Goal: Task Accomplishment & Management: Manage account settings

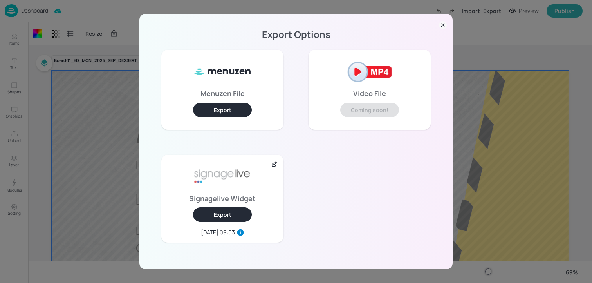
click at [441, 25] on icon at bounding box center [443, 25] width 8 height 8
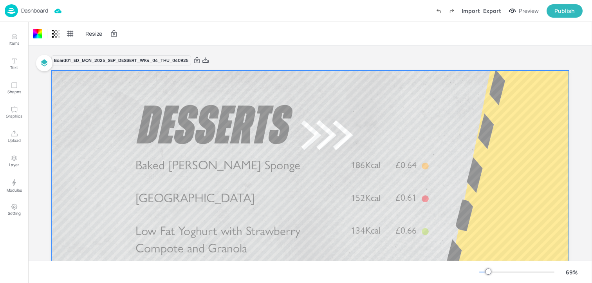
click at [41, 11] on p "Dashboard" at bounding box center [34, 10] width 27 height 5
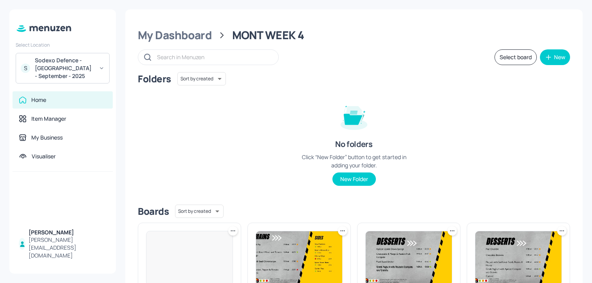
click at [48, 77] on div "Sodexo Defence - [GEOGRAPHIC_DATA] - September - 2025" at bounding box center [64, 67] width 59 height 23
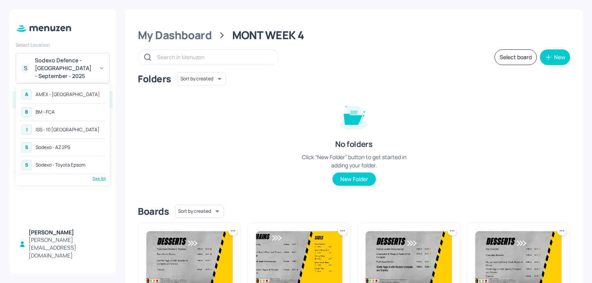
click at [102, 180] on div "See All" at bounding box center [63, 178] width 86 height 6
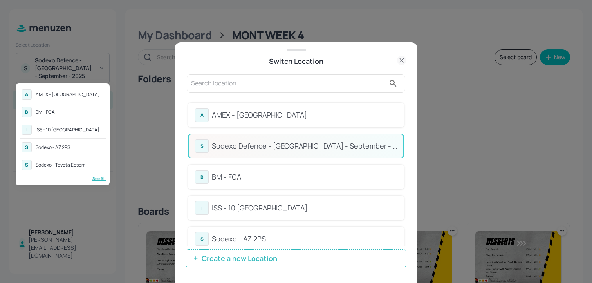
click at [408, 104] on div at bounding box center [296, 141] width 592 height 283
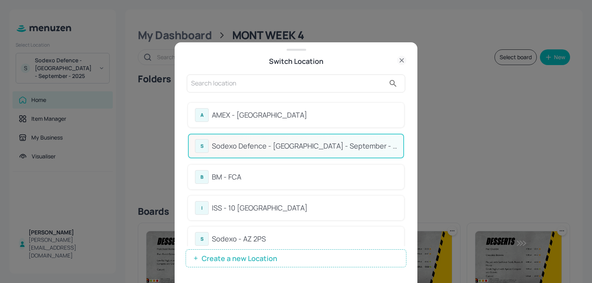
click at [278, 174] on div "BM - FCA" at bounding box center [304, 177] width 185 height 11
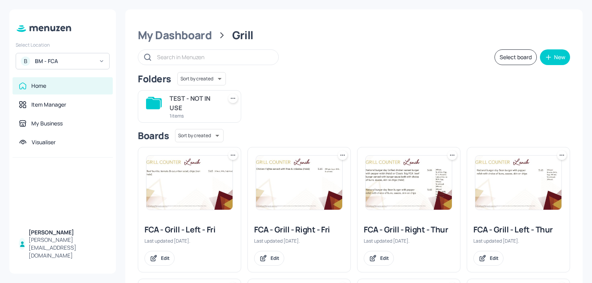
scroll to position [10, 0]
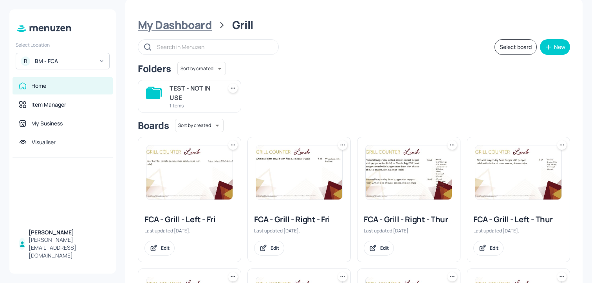
click at [186, 18] on div "My Dashboard" at bounding box center [175, 25] width 74 height 14
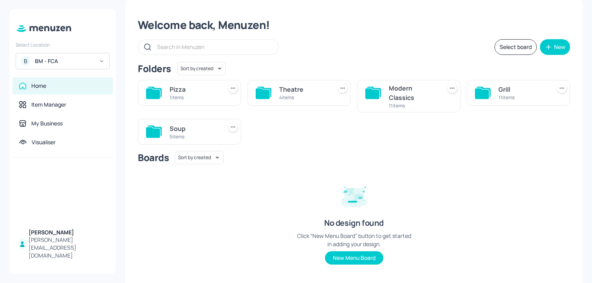
click at [189, 129] on div "Soup" at bounding box center [194, 128] width 49 height 9
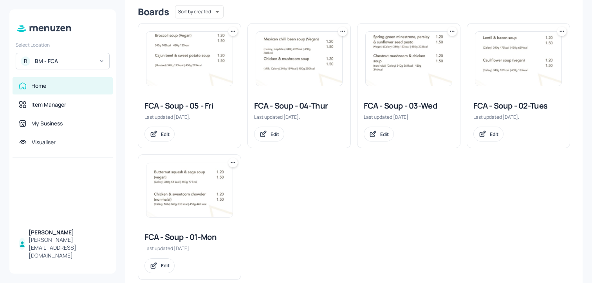
scroll to position [200, 0]
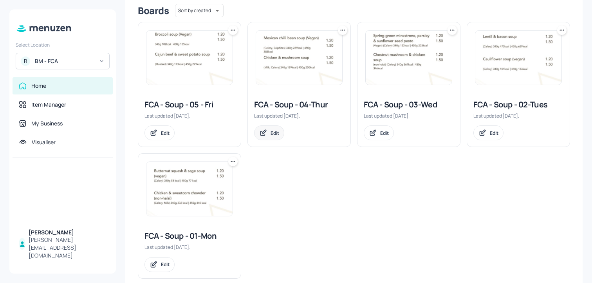
click at [268, 135] on div "Edit" at bounding box center [269, 132] width 30 height 15
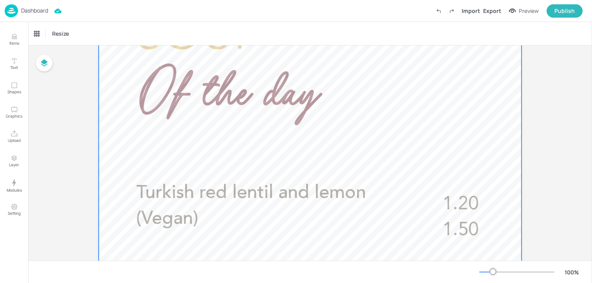
scroll to position [219, 0]
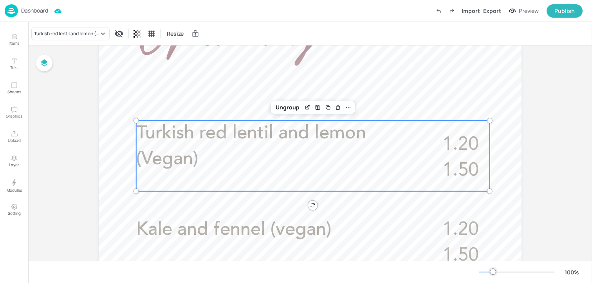
click at [246, 154] on p "Turkish red lentil and lemon (Vegan)" at bounding box center [274, 147] width 277 height 52
click at [308, 107] on icon "Edit Item" at bounding box center [307, 107] width 7 height 6
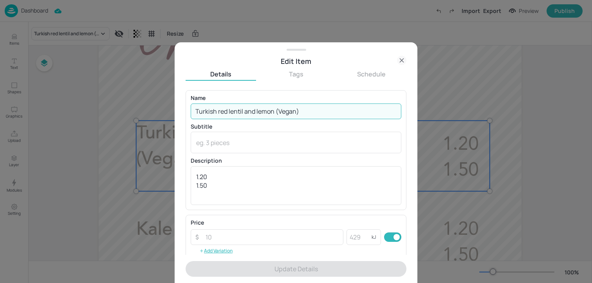
click at [290, 104] on input "Turkish red lentil and lemon (Vegan)" at bounding box center [296, 111] width 211 height 16
paste input "soup (Vegan) (Celery)£1.20/£1.50"
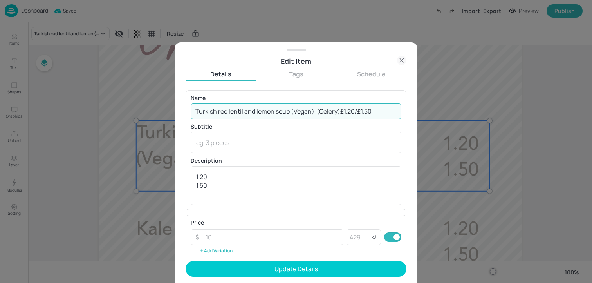
drag, startPoint x: 317, startPoint y: 113, endPoint x: 423, endPoint y: 112, distance: 105.3
click at [423, 113] on div "Edit Item Details Tags Schedule Name Turkish red lentil and lemon soup (Vegan) …" at bounding box center [296, 141] width 592 height 283
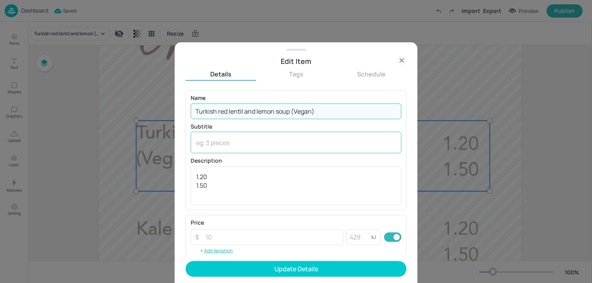
type input "Turkish red lentil and lemon soup (Vegan)"
click at [245, 151] on div "x ​" at bounding box center [296, 143] width 211 height 22
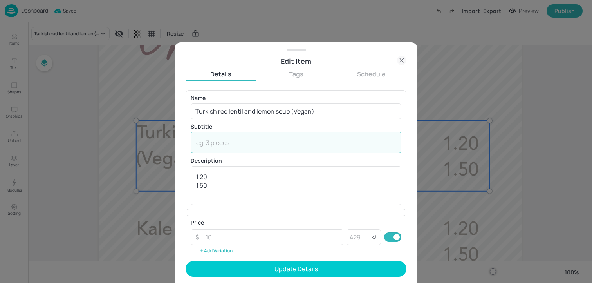
paste textarea "(Celery)£1.20/£1.50"
drag, startPoint x: 220, startPoint y: 142, endPoint x: 267, endPoint y: 143, distance: 47.0
click at [267, 143] on textarea "(Celery)£1.20/£1.50" at bounding box center [296, 142] width 200 height 9
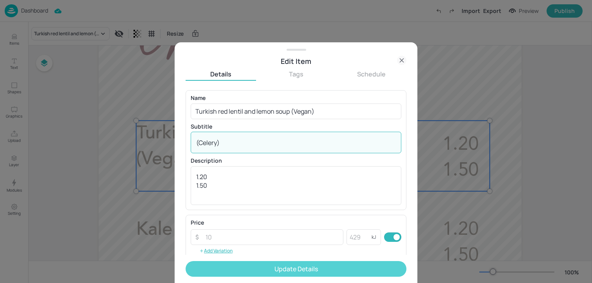
type textarea "(Celery)"
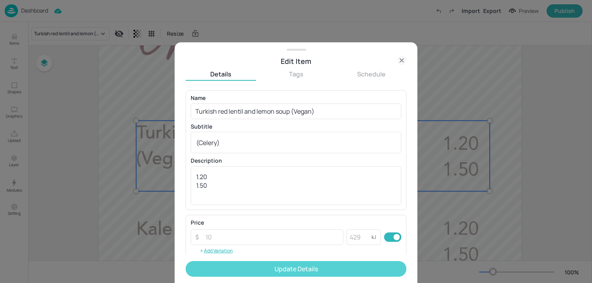
click at [258, 267] on button "Update Details" at bounding box center [296, 269] width 221 height 16
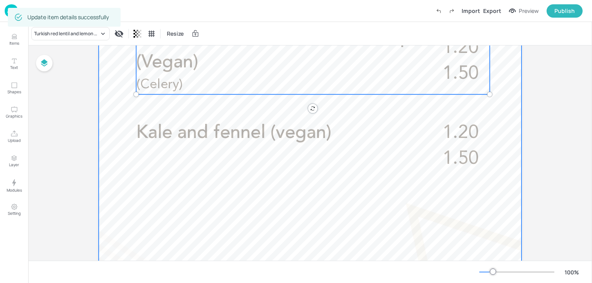
scroll to position [283, 0]
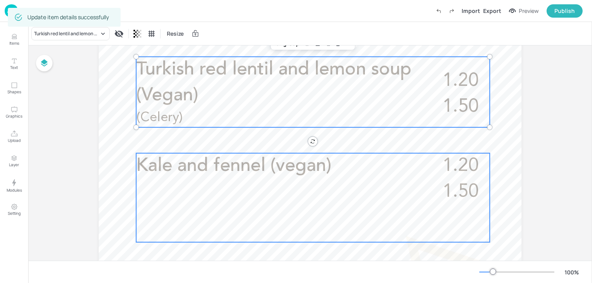
click at [392, 171] on p "Kale and fennel (vegan)" at bounding box center [280, 166] width 289 height 26
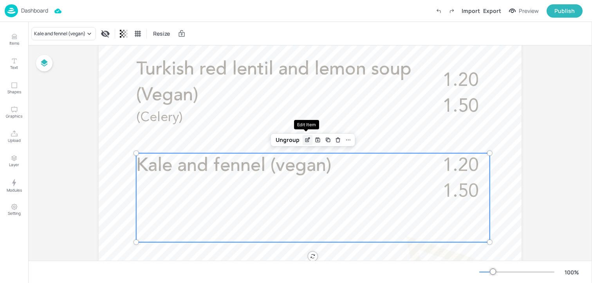
click at [303, 140] on div "Edit Item" at bounding box center [308, 140] width 10 height 10
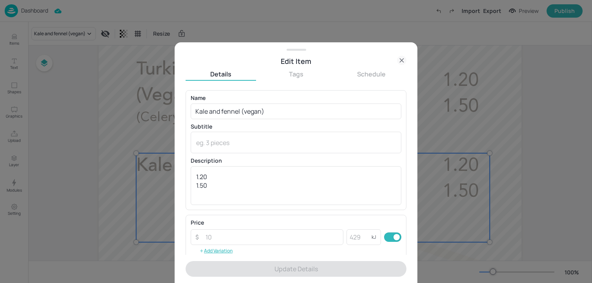
click at [281, 122] on div "Name Kale and fennel (vegan) ​ Subtitle x ​ Description 1.20 1.50 x ​" at bounding box center [296, 149] width 211 height 109
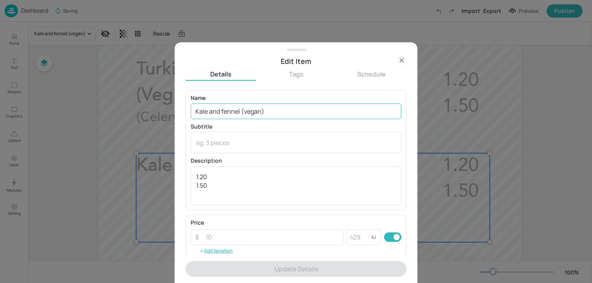
click at [281, 115] on input "Kale and fennel (vegan)" at bounding box center [296, 111] width 211 height 16
paste input "Chicken and sweetcorn soup (Halal) £1.20/£1.50"
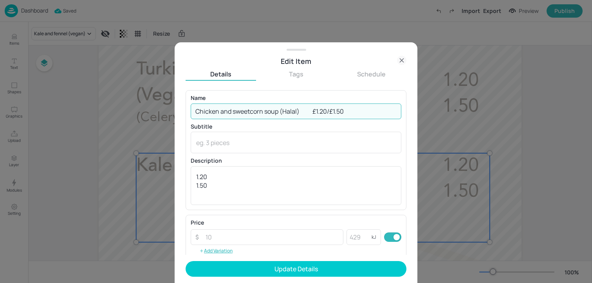
drag, startPoint x: 311, startPoint y: 106, endPoint x: 374, endPoint y: 106, distance: 63.8
click at [371, 106] on input "Chicken and sweetcorn soup (Halal) £1.20/£1.50" at bounding box center [296, 111] width 211 height 16
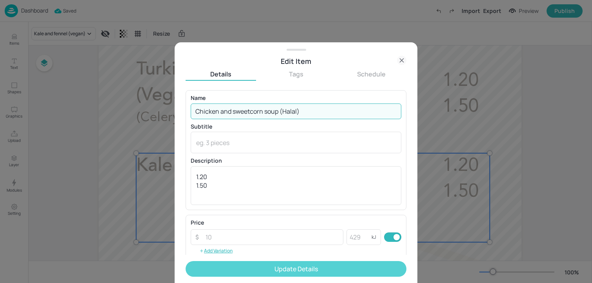
type input "Chicken and sweetcorn soup (Halal)"
click at [296, 266] on button "Update Details" at bounding box center [296, 269] width 221 height 16
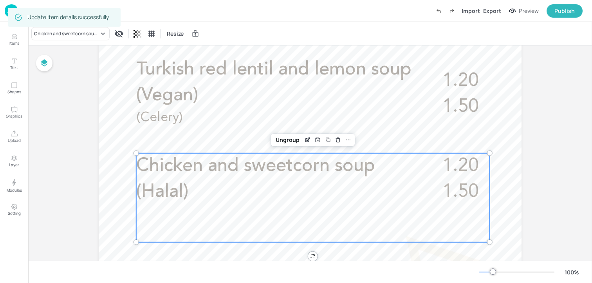
click at [504, 64] on div at bounding box center [310, 163] width 423 height 752
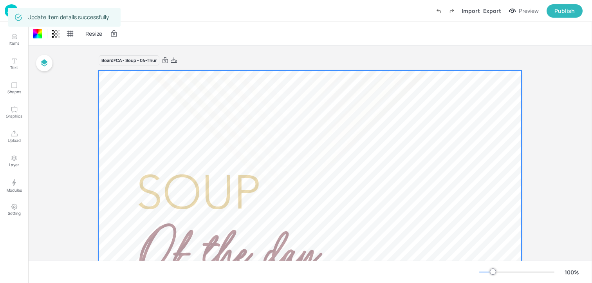
click at [5, 13] on img at bounding box center [11, 10] width 13 height 13
click at [7, 13] on img at bounding box center [11, 10] width 13 height 13
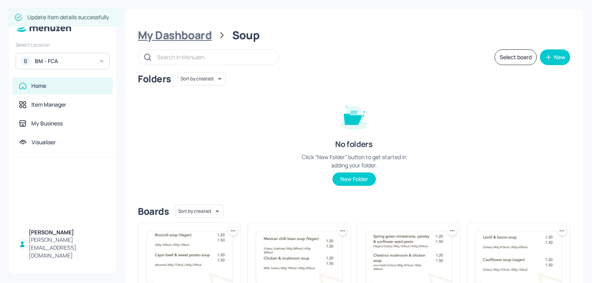
click at [193, 42] on div "My Dashboard" at bounding box center [175, 35] width 74 height 14
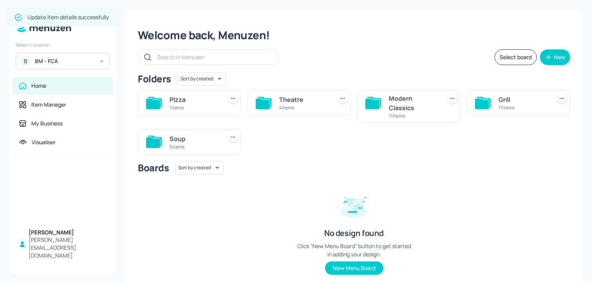
click at [398, 107] on div "Modern Classics" at bounding box center [413, 103] width 49 height 19
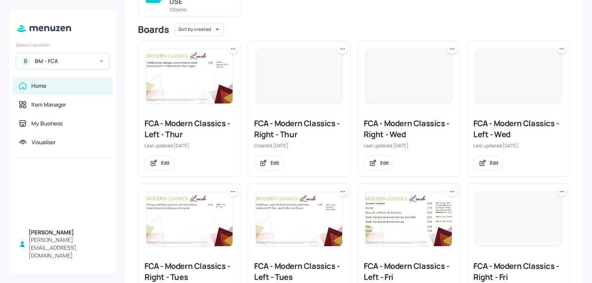
scroll to position [127, 0]
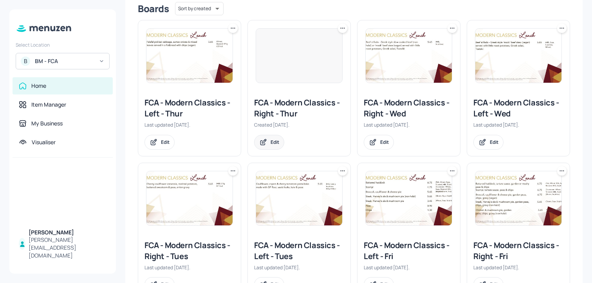
click at [264, 144] on icon at bounding box center [262, 142] width 4 height 4
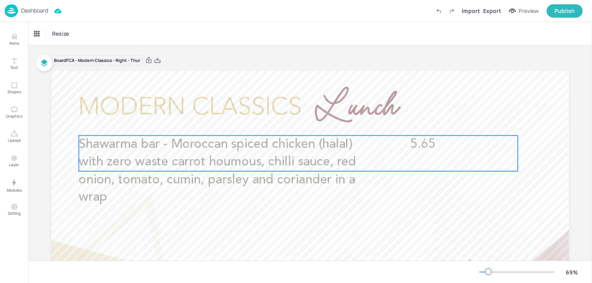
click at [264, 144] on span "Shawarma bar - Moroccan spiced chicken (halal) with zero waste carrot houmous, …" at bounding box center [218, 171] width 278 height 66
click at [292, 122] on icon "Edit Item" at bounding box center [293, 121] width 3 height 3
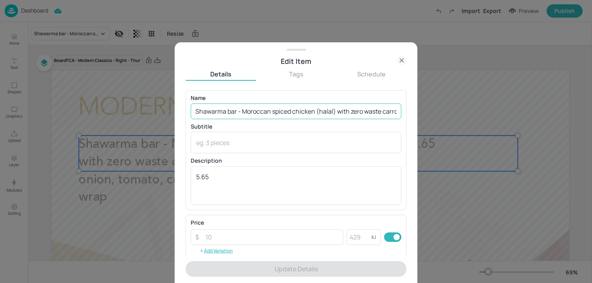
click at [289, 113] on input "Shawarma bar - Moroccan spiced chicken (halal) with zero waste carrot houmous, …" at bounding box center [296, 111] width 211 height 16
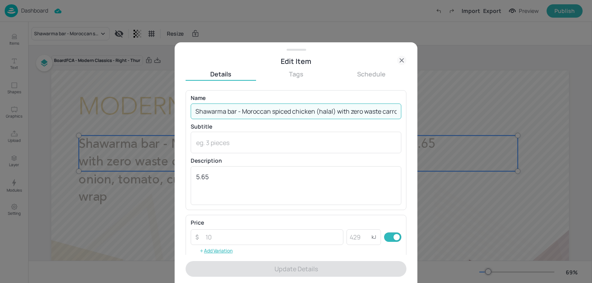
click at [289, 113] on input "Shawarma bar - Moroccan spiced chicken (halal) with zero waste carrot houmous, …" at bounding box center [296, 111] width 211 height 16
paste input "served with chips (Gluten, Sesame) £5.65"
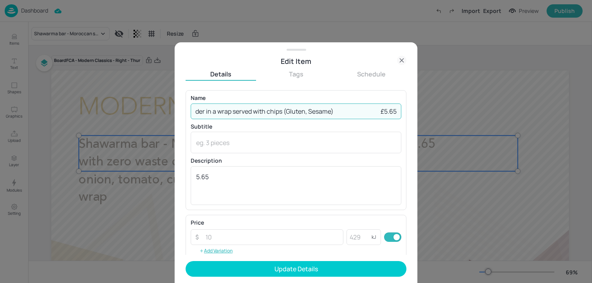
drag, startPoint x: 351, startPoint y: 113, endPoint x: 381, endPoint y: 113, distance: 29.4
click at [381, 113] on input "Shawarma bar - Moroccan spiced chicken (halal) with zero waste carrot houmous, …" at bounding box center [296, 111] width 211 height 16
drag, startPoint x: 294, startPoint y: 114, endPoint x: 364, endPoint y: 113, distance: 70.1
click at [364, 113] on input "Shawarma bar - Moroccan spiced chicken (halal) with zero waste carrot houmous, …" at bounding box center [296, 111] width 211 height 16
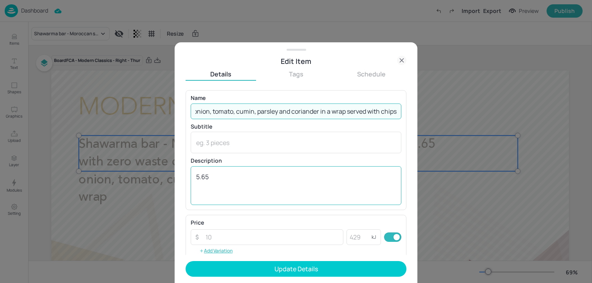
scroll to position [0, 317]
type input "Shawarma bar - Moroccan spiced chicken (halal) with zero waste carrot houmous, …"
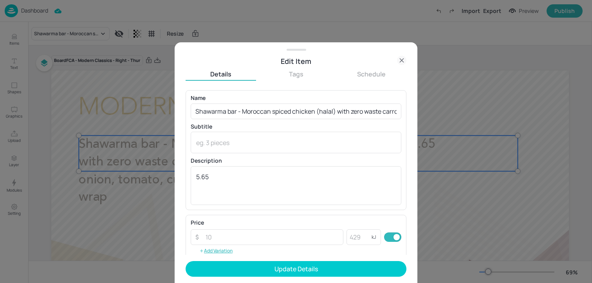
click at [247, 154] on div "Name Shawarma bar - Moroccan spiced chicken (halal) with zero waste carrot houm…" at bounding box center [296, 149] width 211 height 109
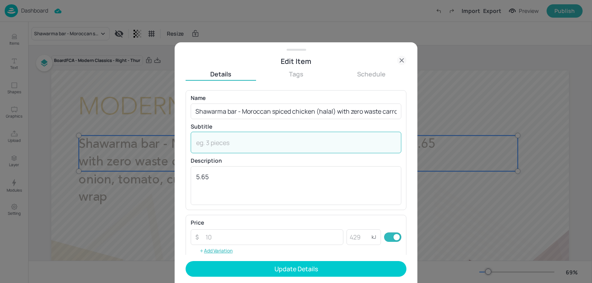
click at [247, 146] on textarea at bounding box center [296, 142] width 200 height 9
paste textarea "(Gluten, Sesame)"
click at [197, 145] on textarea "(Gluten, Sesame)" at bounding box center [296, 142] width 200 height 9
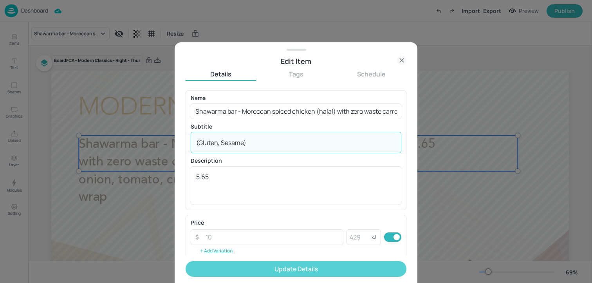
type textarea "(Gluten, Sesame)"
click at [262, 273] on button "Update Details" at bounding box center [296, 269] width 221 height 16
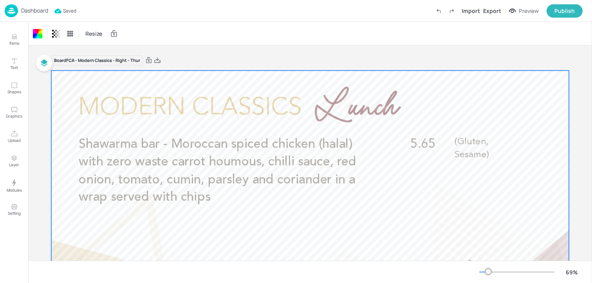
click at [30, 16] on div "Dashboard" at bounding box center [26, 10] width 43 height 13
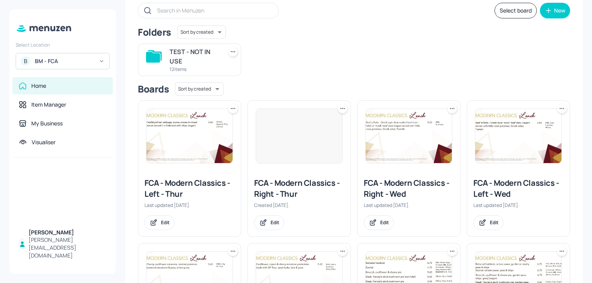
scroll to position [58, 0]
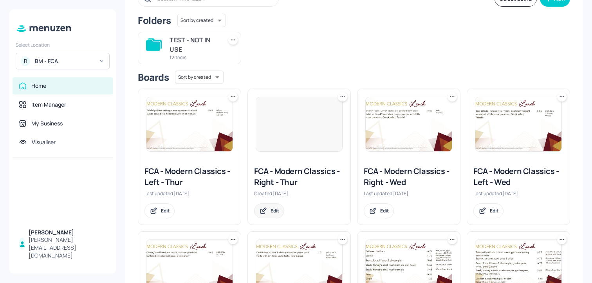
click at [274, 209] on div "Edit" at bounding box center [275, 210] width 9 height 7
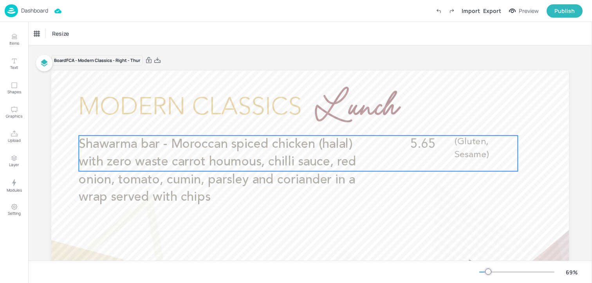
click at [267, 169] on p "Shawarma bar - Moroccan spiced chicken (halal) with zero waste carrot houmous, …" at bounding box center [225, 170] width 293 height 71
click at [292, 122] on icon "Edit Item" at bounding box center [293, 121] width 3 height 3
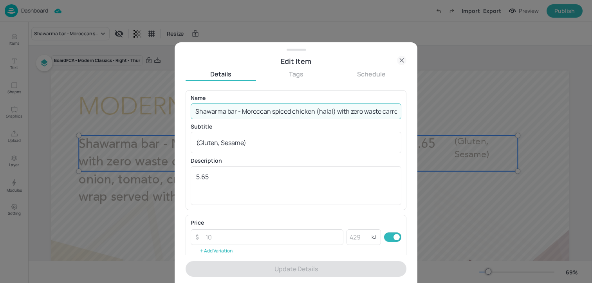
click at [288, 103] on input "Shawarma bar - Moroccan spiced chicken (halal) with zero waste carrot houmous, …" at bounding box center [296, 111] width 211 height 16
paste input "Falafel shawarma with zero waste carrot houmous, chilli sauce, red onion, tomat…"
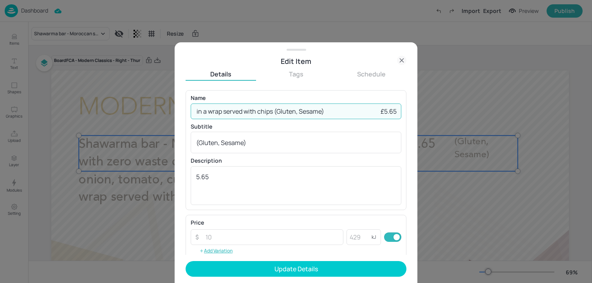
drag, startPoint x: 349, startPoint y: 108, endPoint x: 409, endPoint y: 108, distance: 59.5
click at [409, 108] on div "Edit Item Details Tags Schedule Name Falafel shawarma with zero waste carrot ho…" at bounding box center [296, 162] width 243 height 240
drag, startPoint x: 301, startPoint y: 114, endPoint x: 412, endPoint y: 112, distance: 111.6
click at [412, 112] on div "Edit Item Details Tags Schedule Name Falafel shawarma with zero waste carrot ho…" at bounding box center [296, 162] width 243 height 240
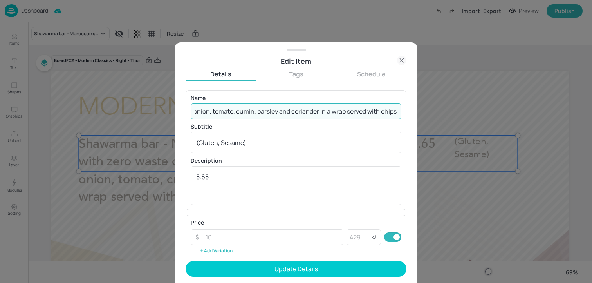
scroll to position [0, 197]
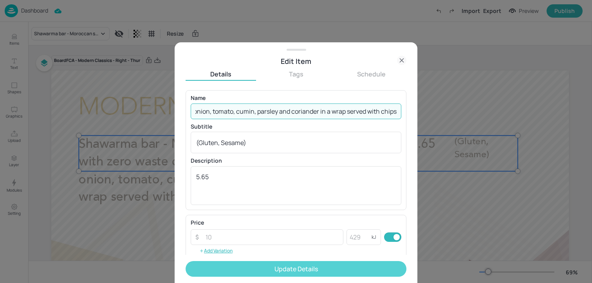
type input "Falafel shawarma with zero waste carrot houmous, chilli sauce, red onion, tomat…"
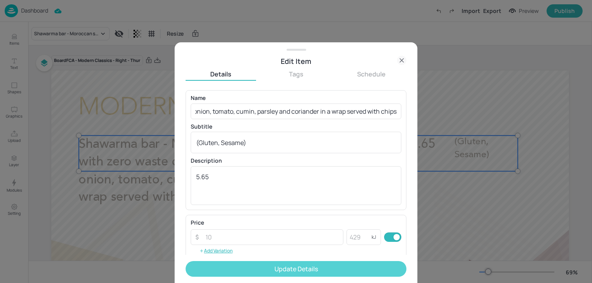
scroll to position [0, 0]
click at [289, 270] on button "Update Details" at bounding box center [296, 269] width 221 height 16
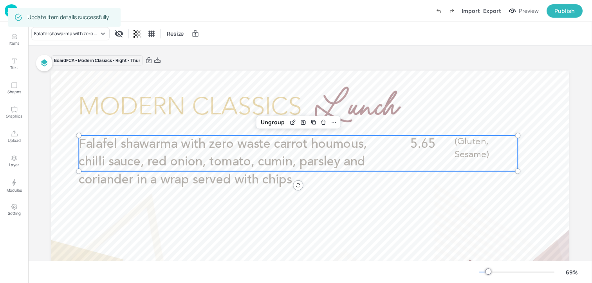
click at [289, 252] on div at bounding box center [310, 215] width 518 height 291
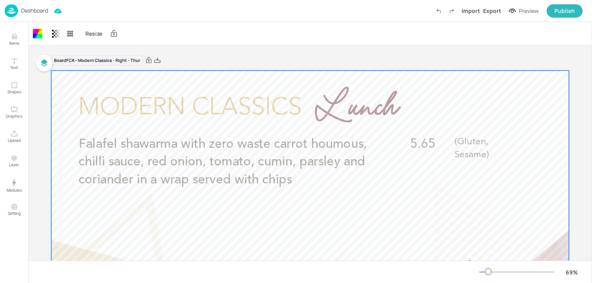
click at [5, 11] on img at bounding box center [11, 10] width 13 height 13
click at [12, 14] on img at bounding box center [11, 10] width 13 height 13
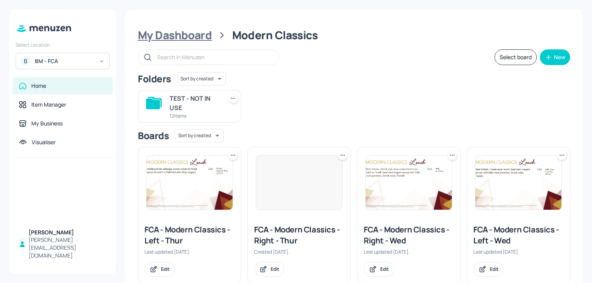
click at [195, 31] on div "My Dashboard" at bounding box center [175, 35] width 74 height 14
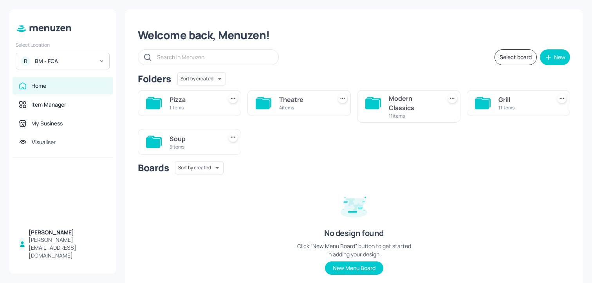
click at [498, 105] on div "11 items" at bounding box center [522, 107] width 49 height 7
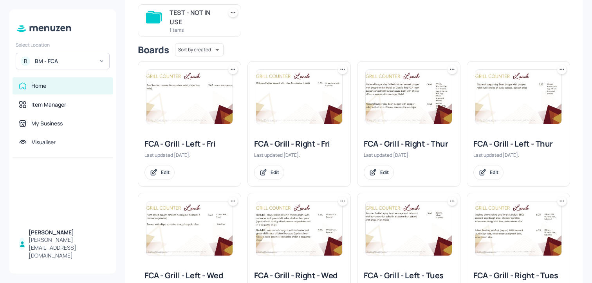
scroll to position [138, 0]
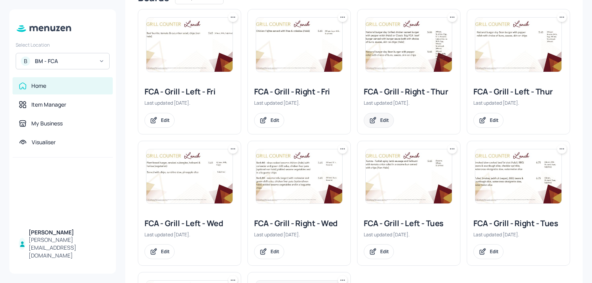
click at [376, 123] on div "Edit" at bounding box center [379, 120] width 30 height 15
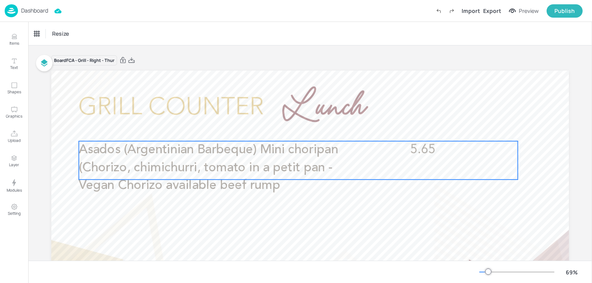
scroll to position [7, 0]
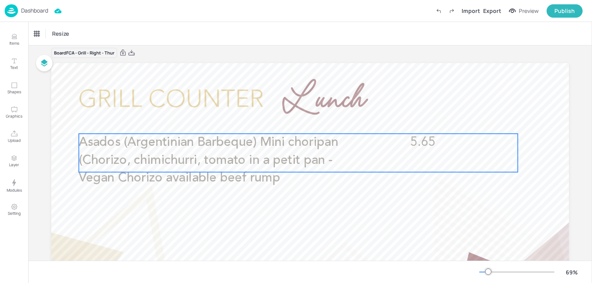
click at [251, 154] on span "Asados (Argentinian Barbeque) Mini choripan (Chorizo, chimichurri, tomato in a …" at bounding box center [208, 160] width 259 height 48
click at [288, 121] on div "Edit Item" at bounding box center [293, 120] width 10 height 10
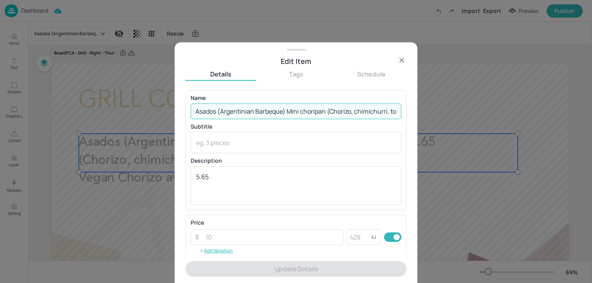
click at [240, 106] on input "Asados (Argentinian Barbeque) Mini choripan (Chorizo, chimichurri, tomato in a …" at bounding box center [296, 111] width 211 height 16
paste input "), Chicken skewer with peppers and onions and red chimichurri served with corn,…"
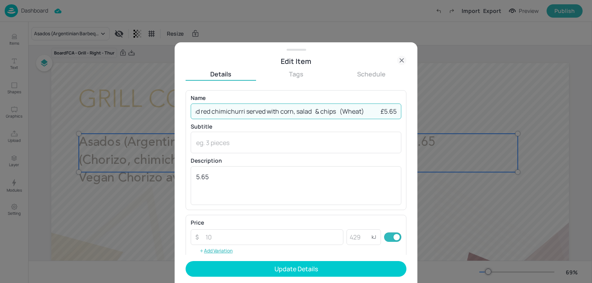
drag, startPoint x: 383, startPoint y: 114, endPoint x: 454, endPoint y: 114, distance: 70.5
click at [450, 114] on div "Edit Item Details Tags Schedule Name Asados (Argentinian Barbeque) Mini choripa…" at bounding box center [296, 141] width 592 height 283
drag, startPoint x: 356, startPoint y: 112, endPoint x: 423, endPoint y: 110, distance: 66.2
click at [423, 110] on div "Edit Item Details Tags Schedule Name Asados (Argentinian Barbeque) Mini choripa…" at bounding box center [296, 141] width 592 height 283
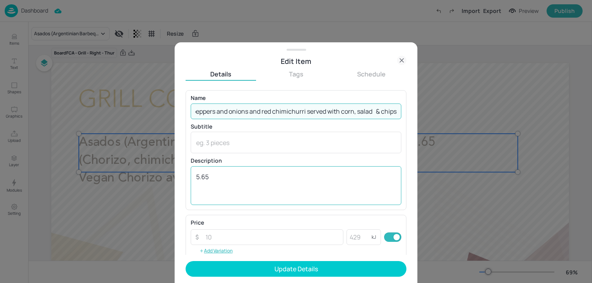
scroll to position [0, 330]
type input "Asados (Argentinian Barbeque) Mini choripan (Chorizo, chimichurri, tomato in a …"
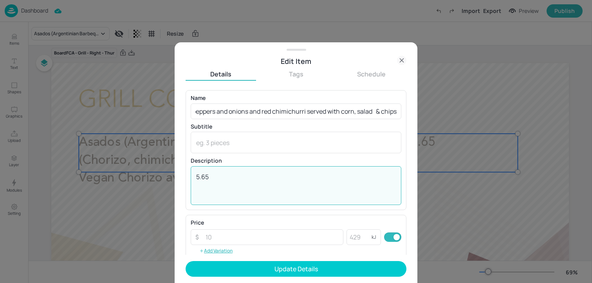
scroll to position [0, 0]
click at [248, 187] on textarea "5.65" at bounding box center [296, 185] width 200 height 26
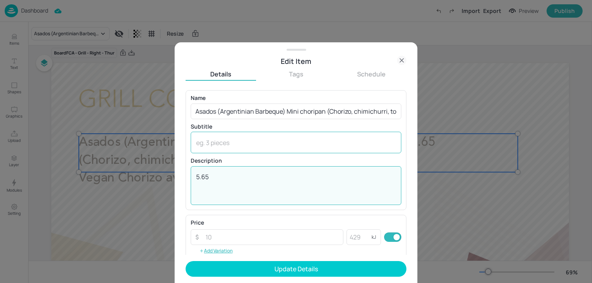
click at [248, 150] on div "x ​" at bounding box center [296, 143] width 211 height 22
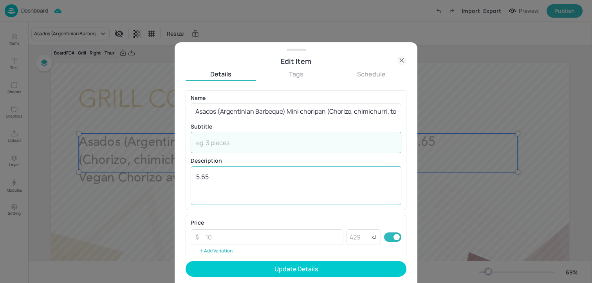
paste textarea "(Wheat)"
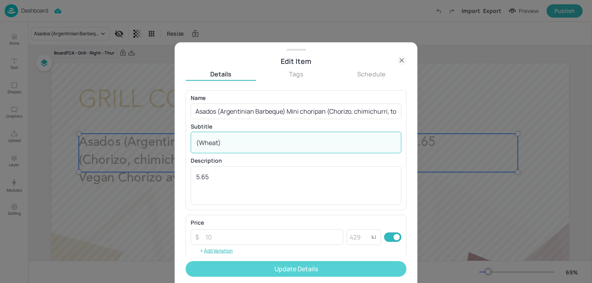
type textarea "(Wheat)"
click at [258, 265] on button "Update Details" at bounding box center [296, 269] width 221 height 16
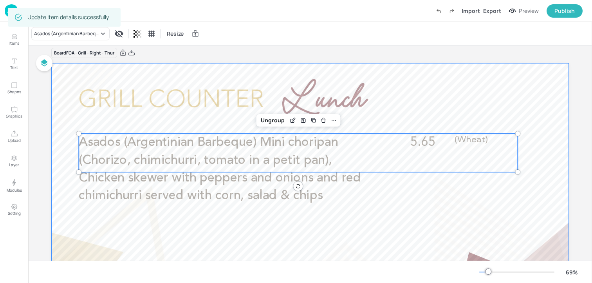
click at [156, 99] on div at bounding box center [310, 208] width 518 height 291
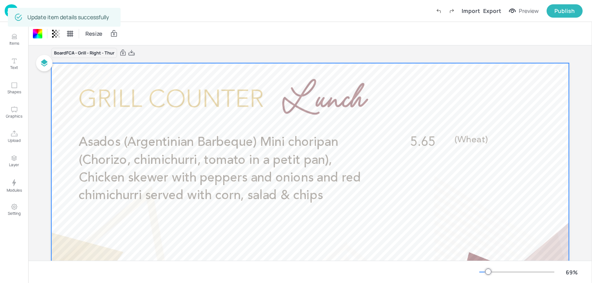
click at [5, 10] on img at bounding box center [11, 10] width 13 height 13
click at [6, 14] on img at bounding box center [11, 10] width 13 height 13
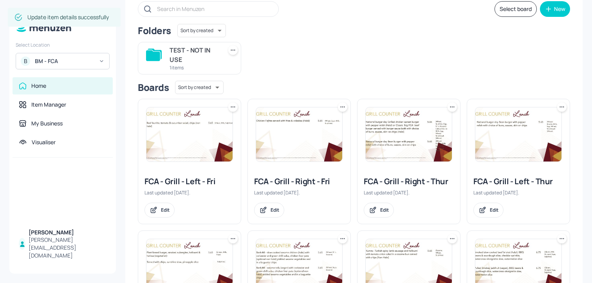
scroll to position [81, 0]
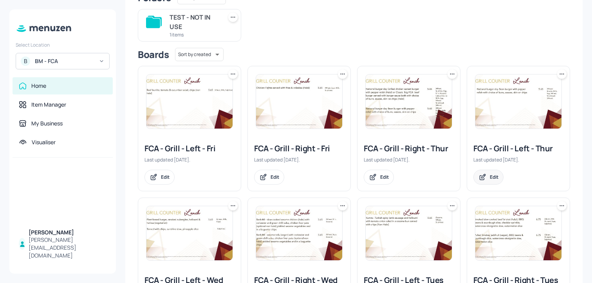
click at [493, 174] on div "Edit" at bounding box center [494, 176] width 9 height 7
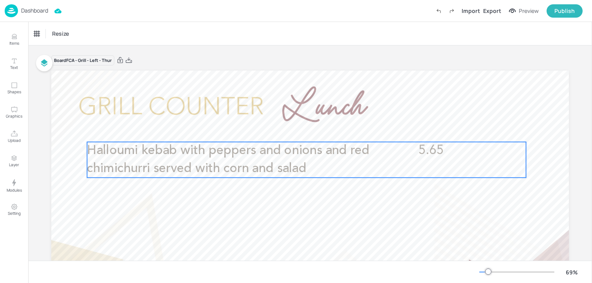
click at [170, 147] on span "Halloumi kebab with peppers and onions and red chimichurri served with corn and…" at bounding box center [228, 159] width 283 height 31
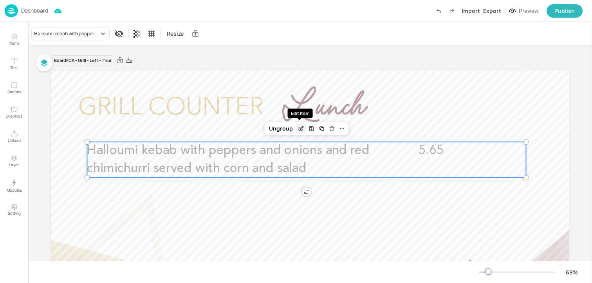
click at [298, 131] on icon "Edit Item" at bounding box center [301, 128] width 7 height 6
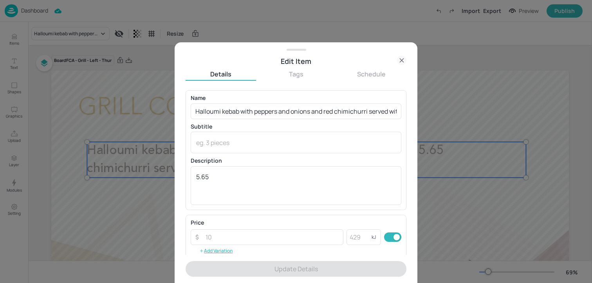
click at [301, 100] on p "Name" at bounding box center [296, 97] width 211 height 5
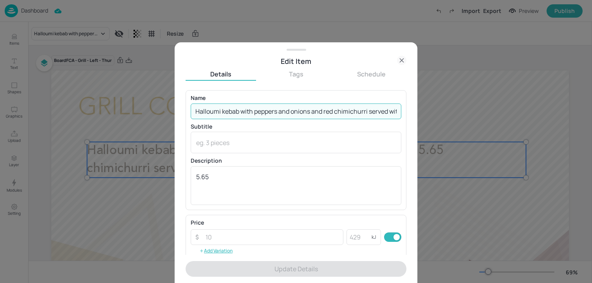
click at [301, 108] on input "Halloumi kebab with peppers and onions and red chimichurri served with corn and…" at bounding box center [296, 111] width 211 height 16
paste input "Asados (Argentinian Barbeque) Mini choripan (Vegan chorizo, chimichurri, tomato…"
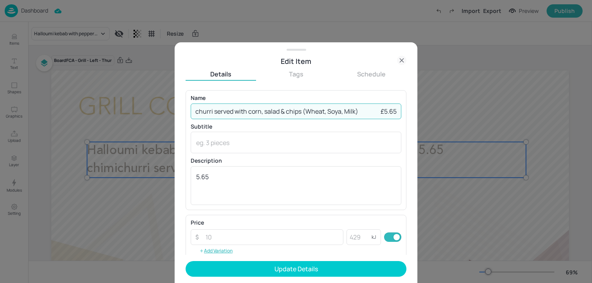
drag, startPoint x: 300, startPoint y: 112, endPoint x: 372, endPoint y: 113, distance: 72.8
click at [372, 113] on input "Asados (Argentinian Barbeque) Mini choripan (Vegan chorizo, chimichurri, tomato…" at bounding box center [296, 111] width 211 height 16
click at [342, 114] on input "Asados (Argentinian Barbeque) Mini choripan (Vegan chorizo, chimichurri, tomato…" at bounding box center [296, 111] width 211 height 16
drag, startPoint x: 378, startPoint y: 114, endPoint x: 416, endPoint y: 114, distance: 38.0
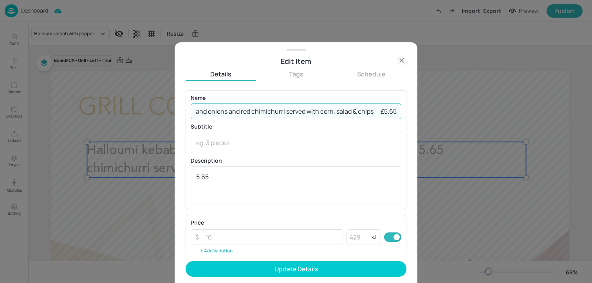
click at [416, 114] on div "Edit Item Details Tags Schedule Name Asados (Argentinian Barbeque) Mini choripa…" at bounding box center [296, 162] width 243 height 240
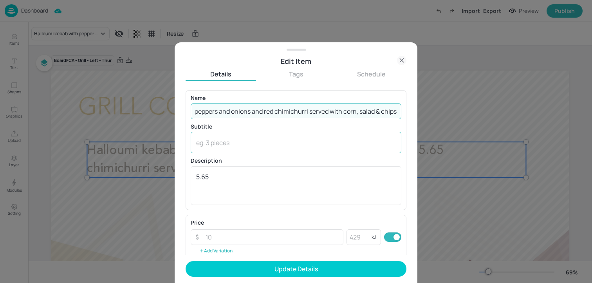
type input "Asados (Argentinian Barbeque) Mini choripan (Vegan chorizo, chimichurri, tomato…"
click at [276, 144] on textarea at bounding box center [296, 142] width 200 height 9
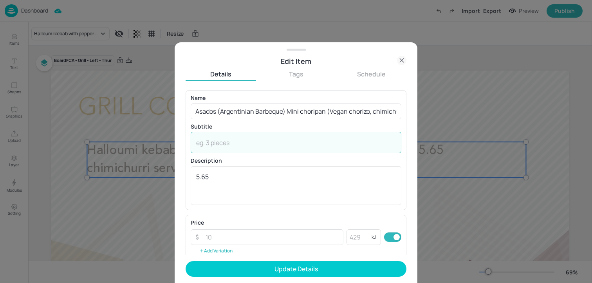
paste textarea "(Wheat, Soya, Milk)"
click at [198, 145] on textarea "(Wheat, Soya, Milk)" at bounding box center [296, 142] width 200 height 9
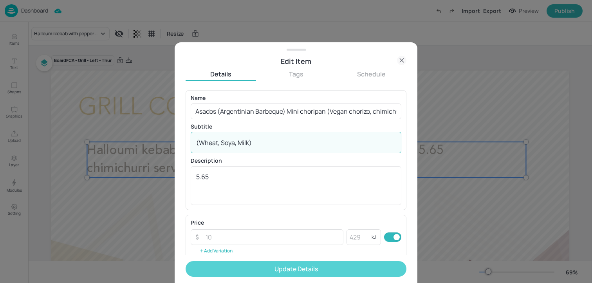
type textarea "(Wheat, Soya, Milk)"
click at [215, 267] on button "Update Details" at bounding box center [296, 269] width 221 height 16
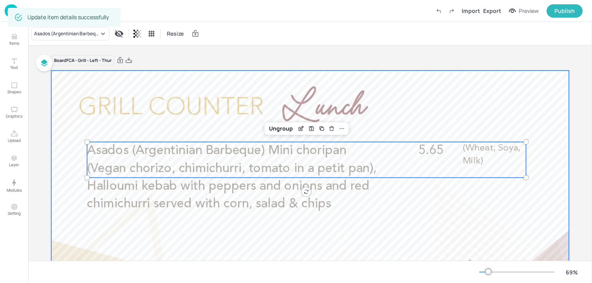
click at [140, 94] on div at bounding box center [310, 215] width 518 height 291
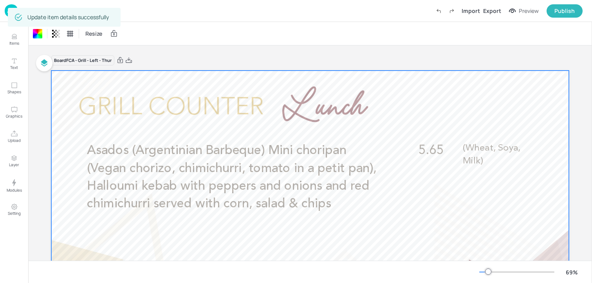
click at [8, 14] on div "Update item details successfully" at bounding box center [64, 17] width 113 height 19
click at [5, 13] on img at bounding box center [11, 10] width 13 height 13
click at [6, 12] on img at bounding box center [11, 10] width 13 height 13
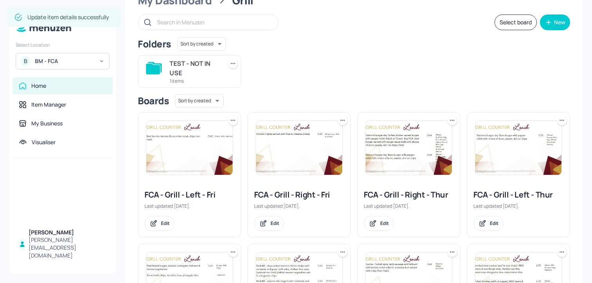
scroll to position [45, 0]
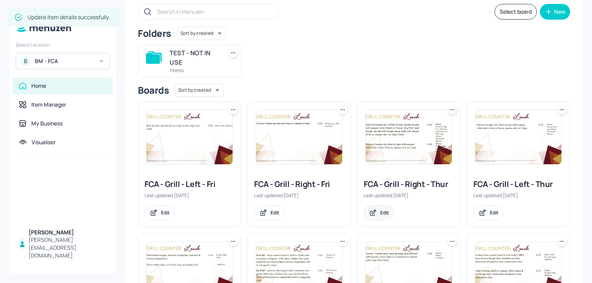
click at [379, 207] on div "Edit" at bounding box center [379, 212] width 30 height 15
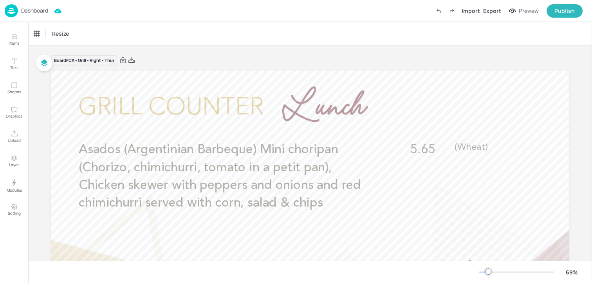
click at [13, 10] on img at bounding box center [11, 10] width 13 height 13
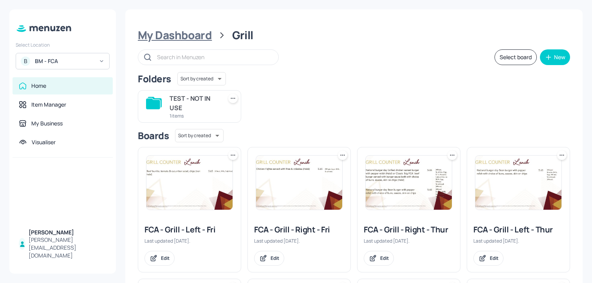
click at [205, 39] on div "My Dashboard" at bounding box center [175, 35] width 74 height 14
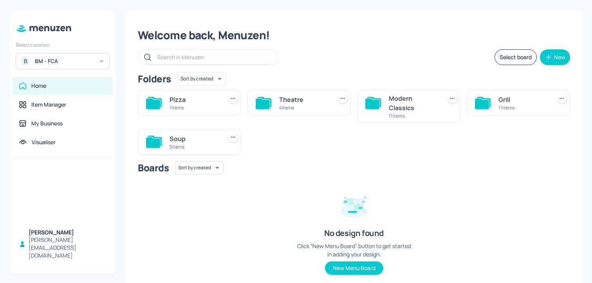
click at [291, 94] on div "Theatre 4 items" at bounding box center [303, 103] width 49 height 19
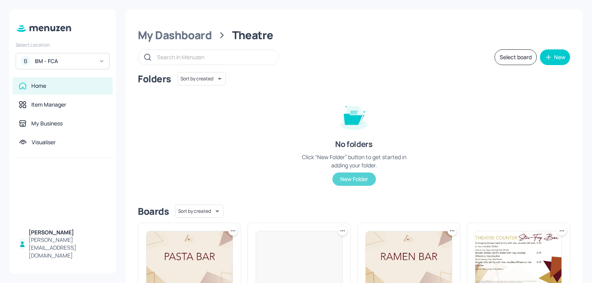
scroll to position [94, 0]
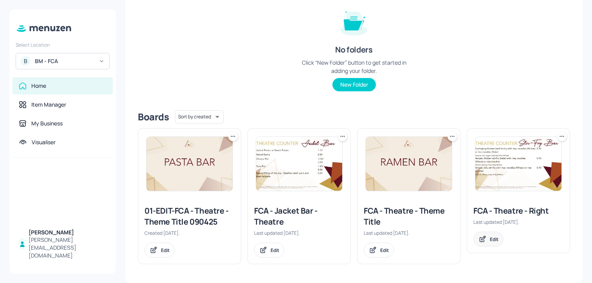
click at [496, 237] on div "Edit" at bounding box center [494, 239] width 9 height 7
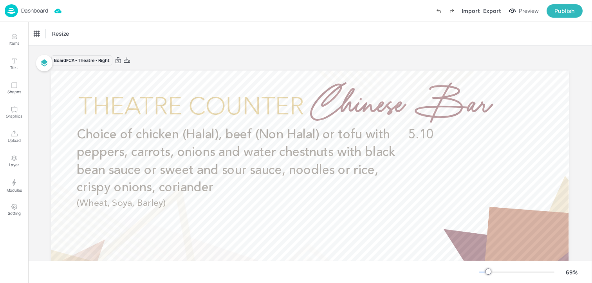
click at [27, 16] on div "Dashboard" at bounding box center [26, 10] width 43 height 13
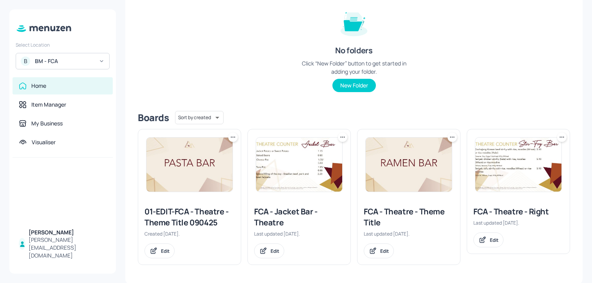
scroll to position [94, 0]
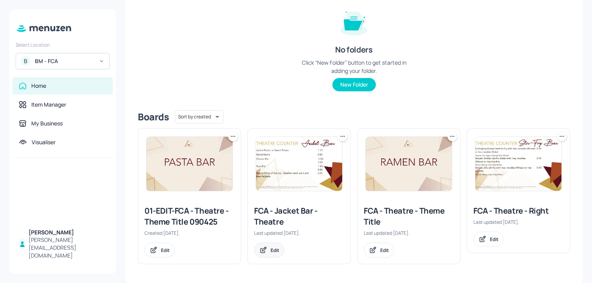
click at [261, 247] on icon at bounding box center [263, 250] width 8 height 8
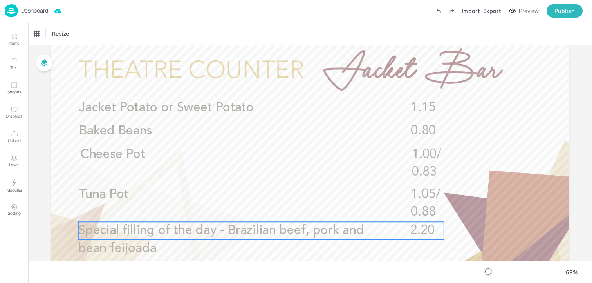
scroll to position [38, 0]
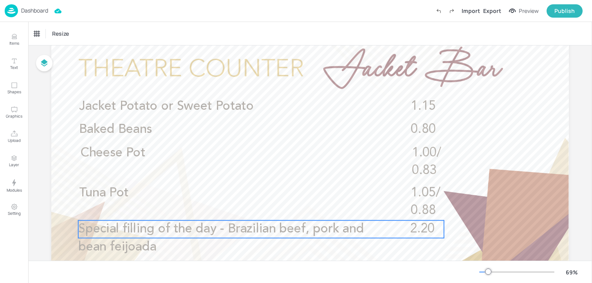
click at [238, 230] on span "Special filling of the day - Brazilian beef, pork and bean feijoada" at bounding box center [221, 237] width 286 height 31
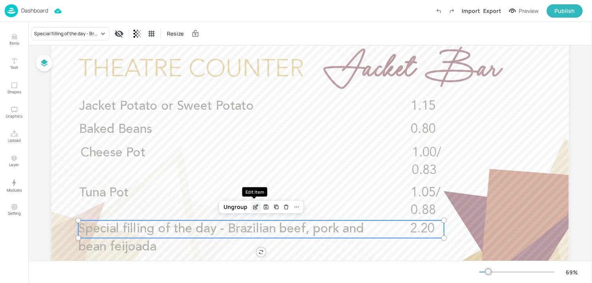
click at [254, 206] on icon "Edit Item" at bounding box center [256, 208] width 4 height 4
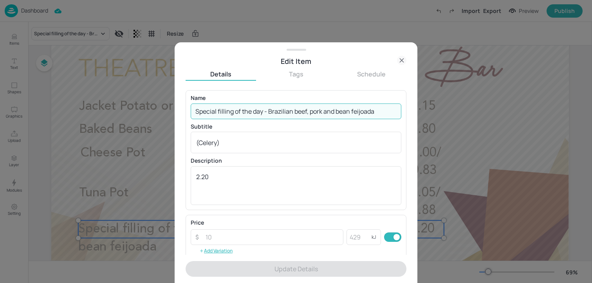
drag, startPoint x: 269, startPoint y: 113, endPoint x: 411, endPoint y: 114, distance: 141.8
click at [411, 114] on div "Edit Item Details Tags Schedule Name Special filling of the day - Brazilian bee…" at bounding box center [296, 162] width 243 height 240
paste input "Chicken & mushroom carbonara (Halal) (Wheat, Milk) £2.20"
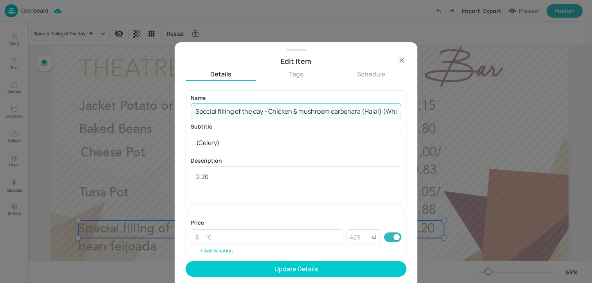
scroll to position [0, 51]
drag, startPoint x: 374, startPoint y: 110, endPoint x: 416, endPoint y: 110, distance: 41.9
click at [414, 110] on div "Edit Item Details Tags Schedule Name Special filling of the day - Chicken & mus…" at bounding box center [296, 162] width 243 height 240
drag, startPoint x: 351, startPoint y: 114, endPoint x: 403, endPoint y: 114, distance: 51.7
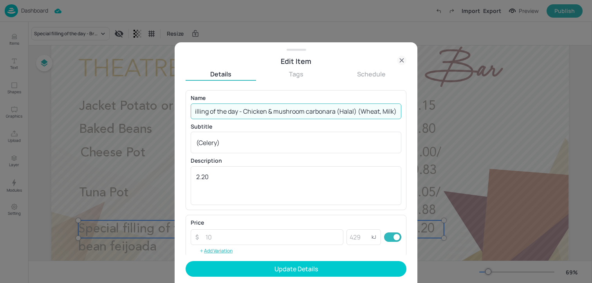
click at [403, 114] on div "Name Special filling of the day - Chicken & mushroom carbonara (Halal) (Wheat, …" at bounding box center [296, 149] width 221 height 119
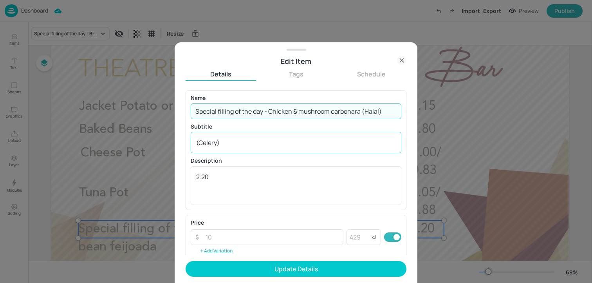
type input "Special filling of the day - Chicken & mushroom carbonara (Halal)"
click at [219, 145] on textarea "(Celery)" at bounding box center [296, 142] width 200 height 9
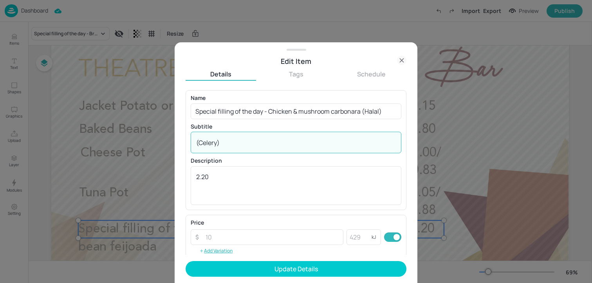
click at [219, 145] on textarea "(Celery)" at bounding box center [296, 142] width 200 height 9
paste textarea "Wheat, Milk)"
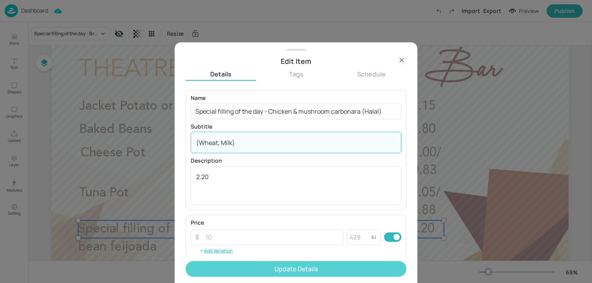
type textarea "(Wheat, Milk)"
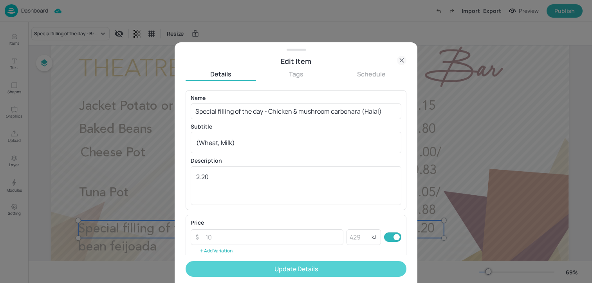
click at [225, 264] on button "Update Details" at bounding box center [296, 269] width 221 height 16
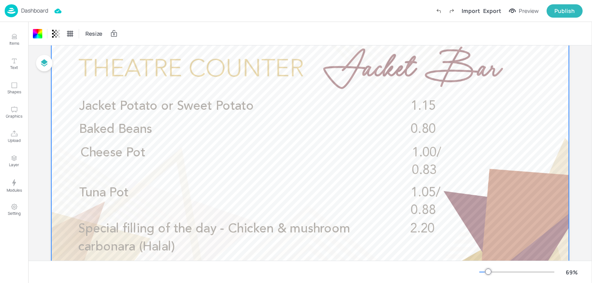
click at [33, 9] on p "Dashboard" at bounding box center [34, 10] width 27 height 5
